Goal: Information Seeking & Learning: Learn about a topic

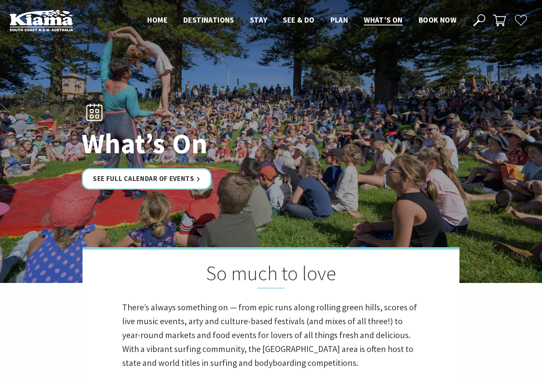
click at [164, 182] on link "See Full Calendar of Events" at bounding box center [147, 178] width 130 height 21
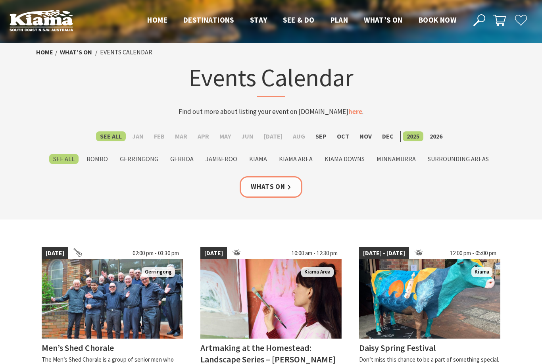
click at [348, 114] on link "here" at bounding box center [355, 111] width 14 height 9
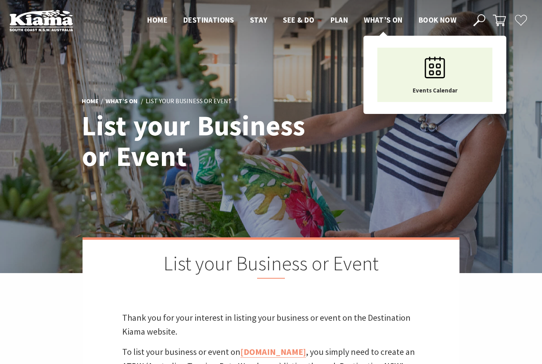
click at [387, 23] on span "What’s On" at bounding box center [383, 20] width 39 height 10
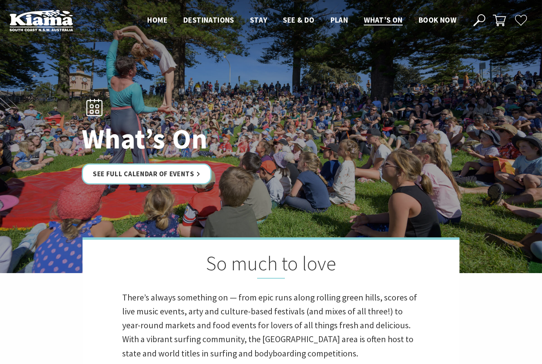
click at [174, 182] on link "See Full Calendar of Events" at bounding box center [147, 173] width 130 height 21
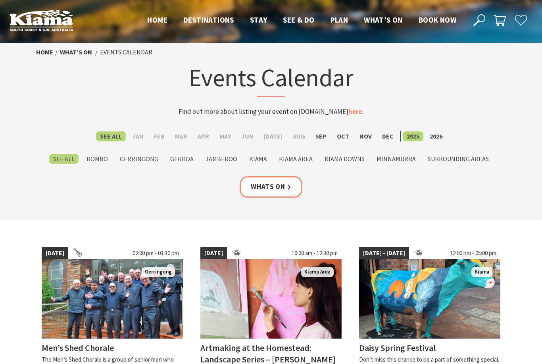
click at [259, 160] on label "Kiama" at bounding box center [258, 159] width 26 height 10
click at [0, 0] on input "Kiama" at bounding box center [0, 0] width 0 height 0
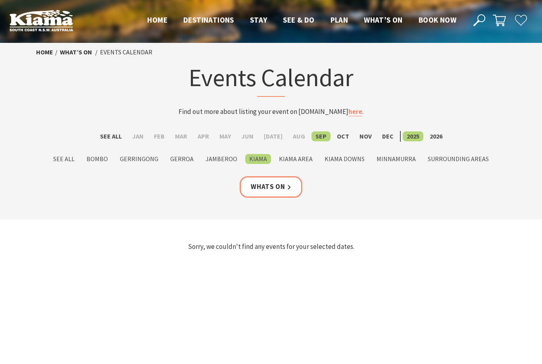
click at [333, 138] on label "Oct" at bounding box center [343, 136] width 20 height 10
click at [0, 0] on input "Oct" at bounding box center [0, 0] width 0 height 0
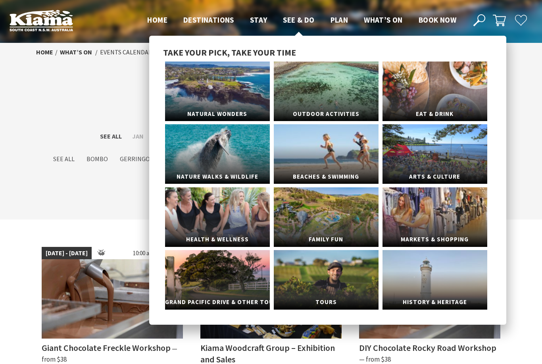
click at [291, 25] on span "See & Do" at bounding box center [298, 20] width 31 height 10
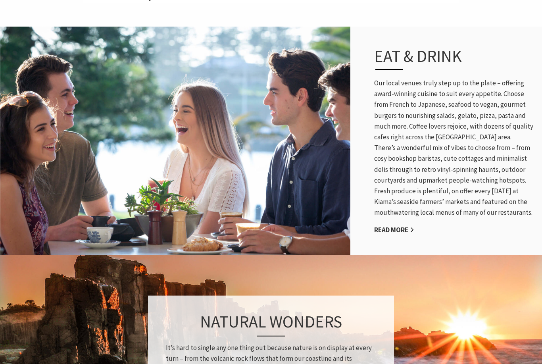
scroll to position [357, 0]
click at [386, 234] on link "Read More" at bounding box center [394, 229] width 40 height 9
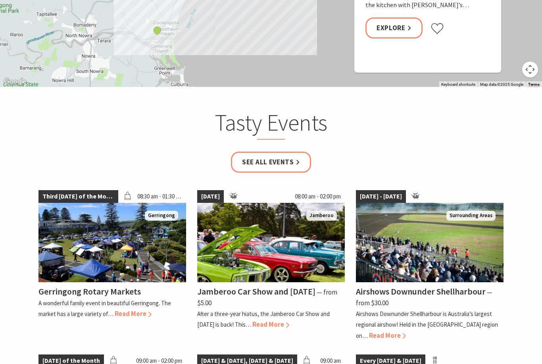
scroll to position [1100, 0]
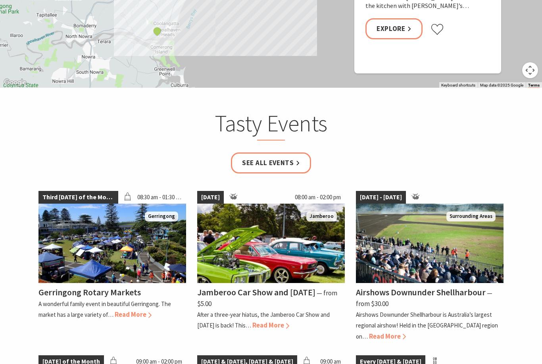
click at [280, 161] on link "See all Events" at bounding box center [271, 162] width 80 height 21
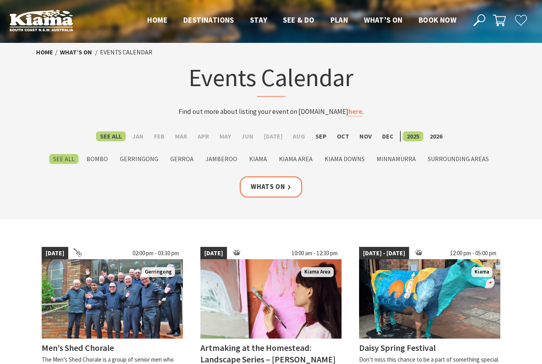
click at [521, 20] on use at bounding box center [521, 20] width 12 height 10
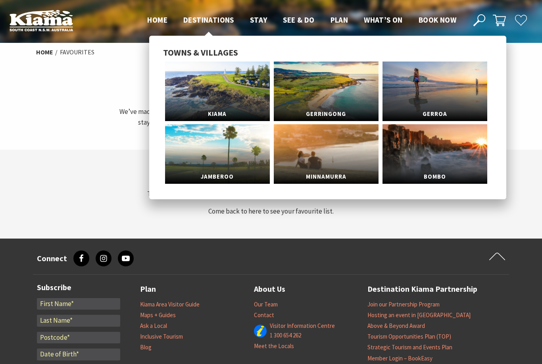
click at [202, 24] on span "Destinations" at bounding box center [208, 20] width 51 height 10
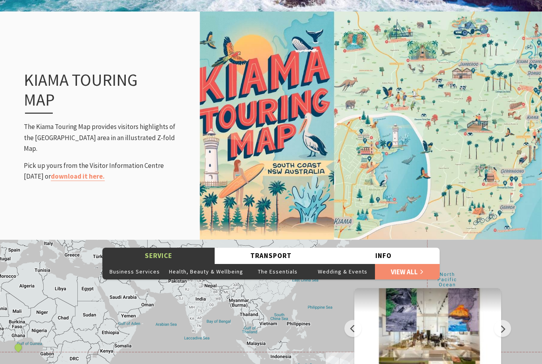
scroll to position [897, 0]
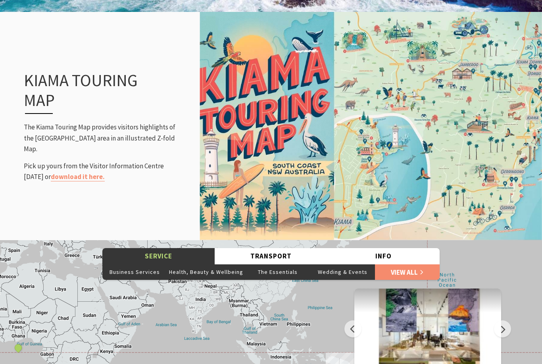
click at [381, 265] on button "Info" at bounding box center [383, 256] width 112 height 16
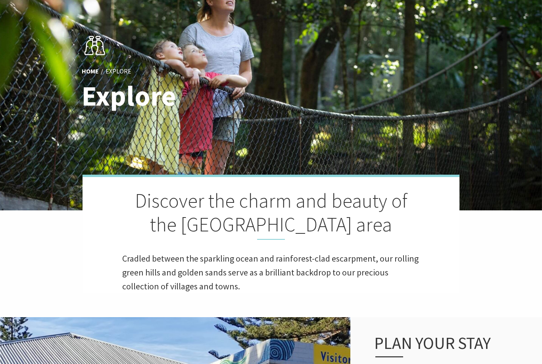
scroll to position [0, 0]
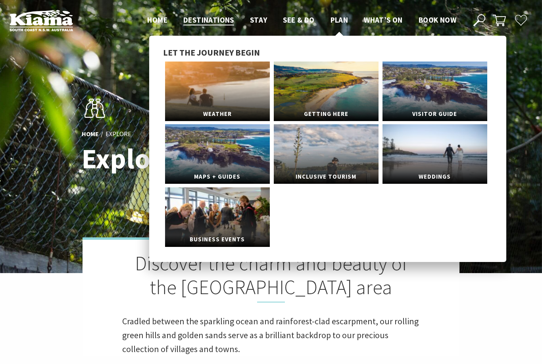
click at [336, 23] on span "Plan" at bounding box center [339, 20] width 18 height 10
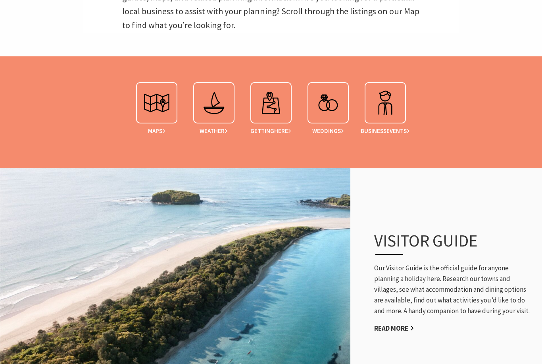
scroll to position [311, 0]
